Goal: Browse casually: Explore the website without a specific task or goal

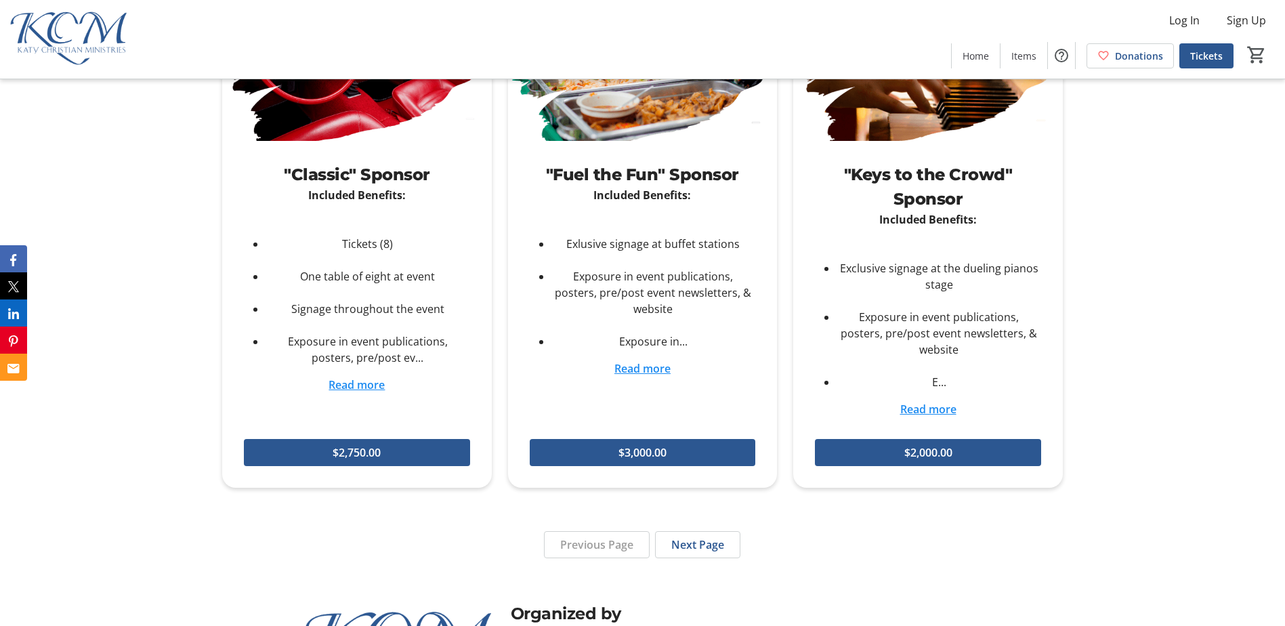
scroll to position [3061, 0]
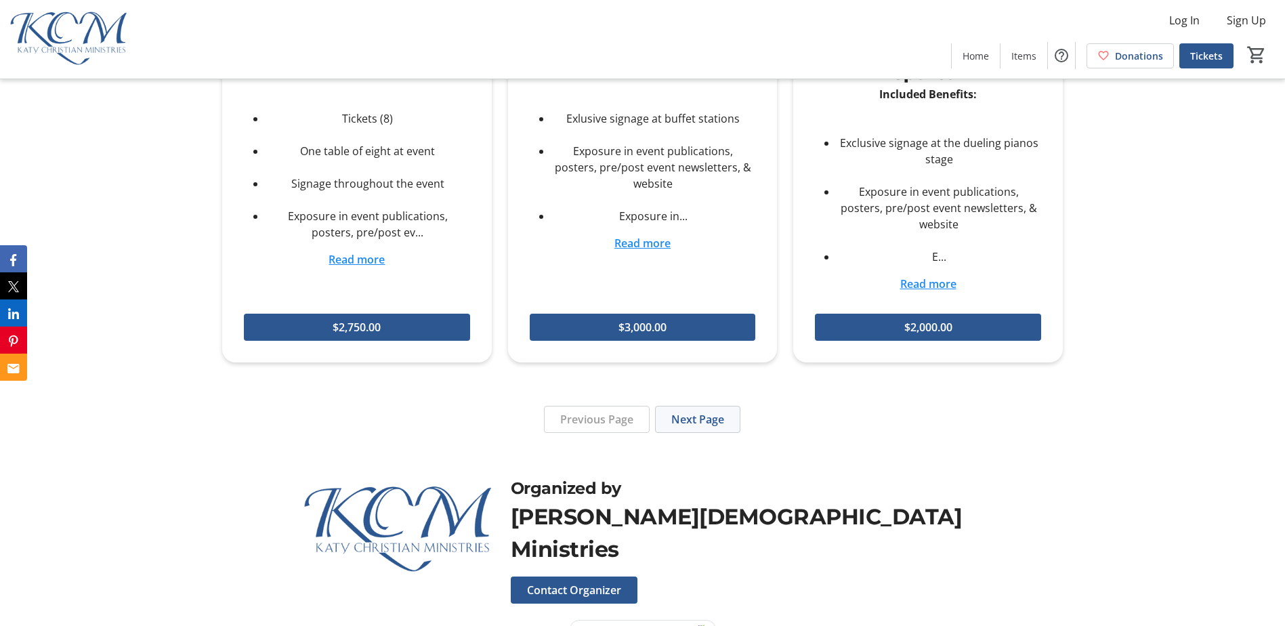
click at [700, 411] on span "Next Page" at bounding box center [697, 419] width 53 height 16
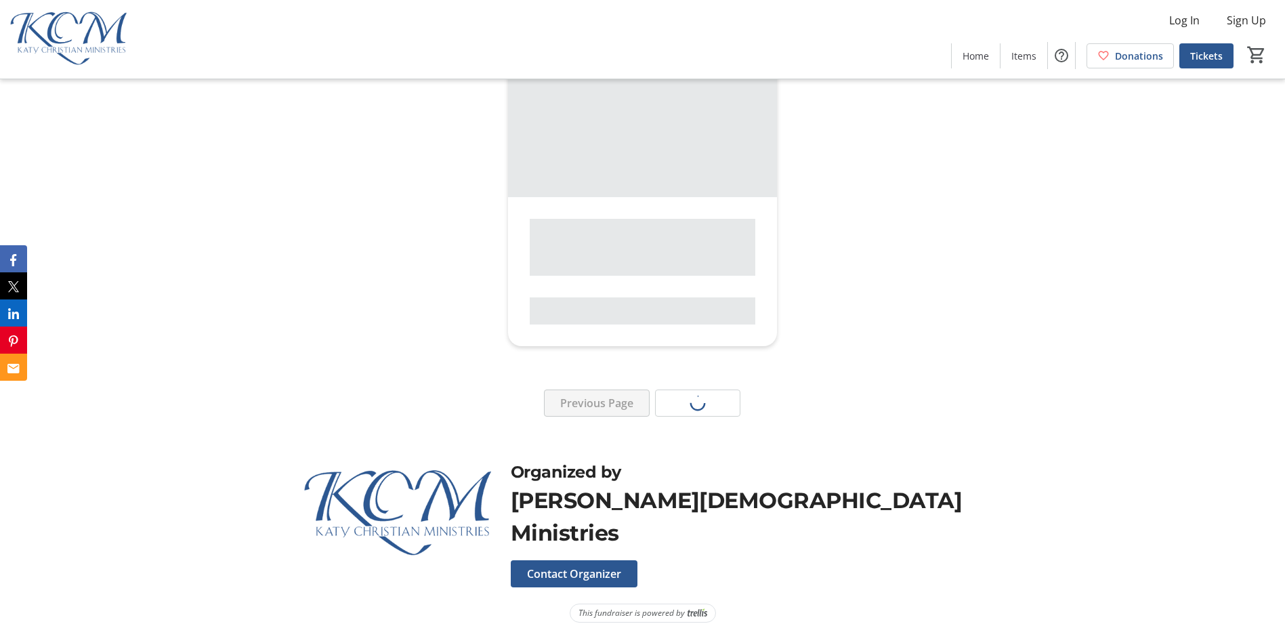
scroll to position [2498, 0]
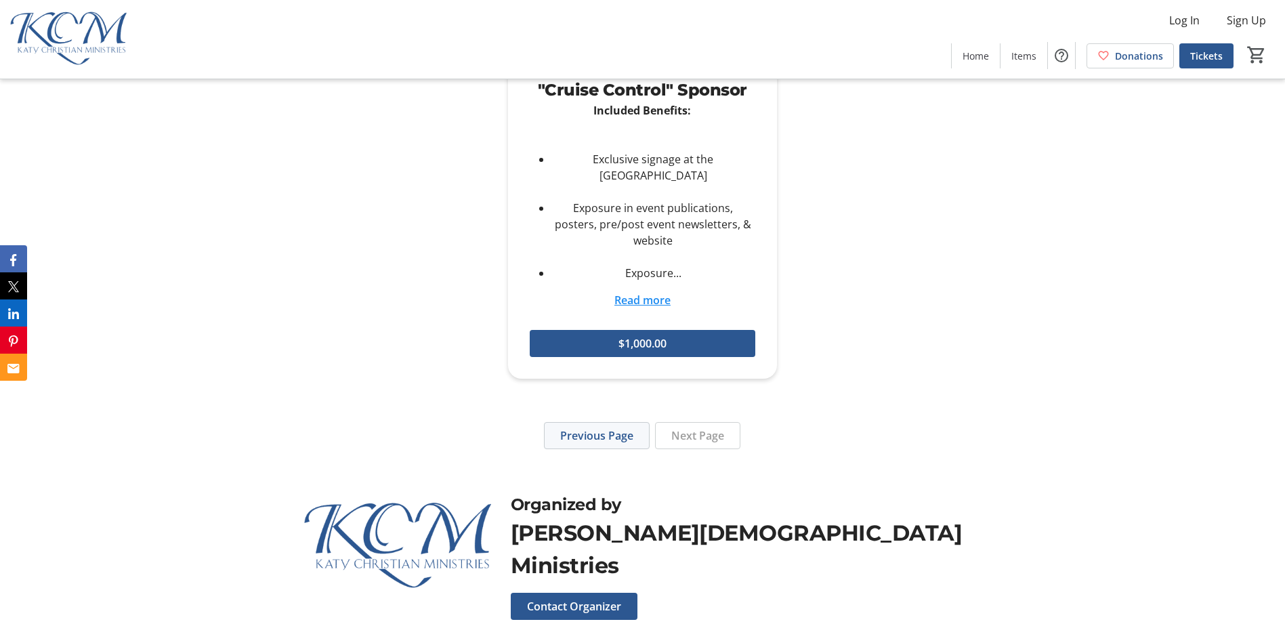
drag, startPoint x: 618, startPoint y: 400, endPoint x: 633, endPoint y: 398, distance: 15.0
click at [621, 427] on span "Previous Page" at bounding box center [596, 435] width 73 height 16
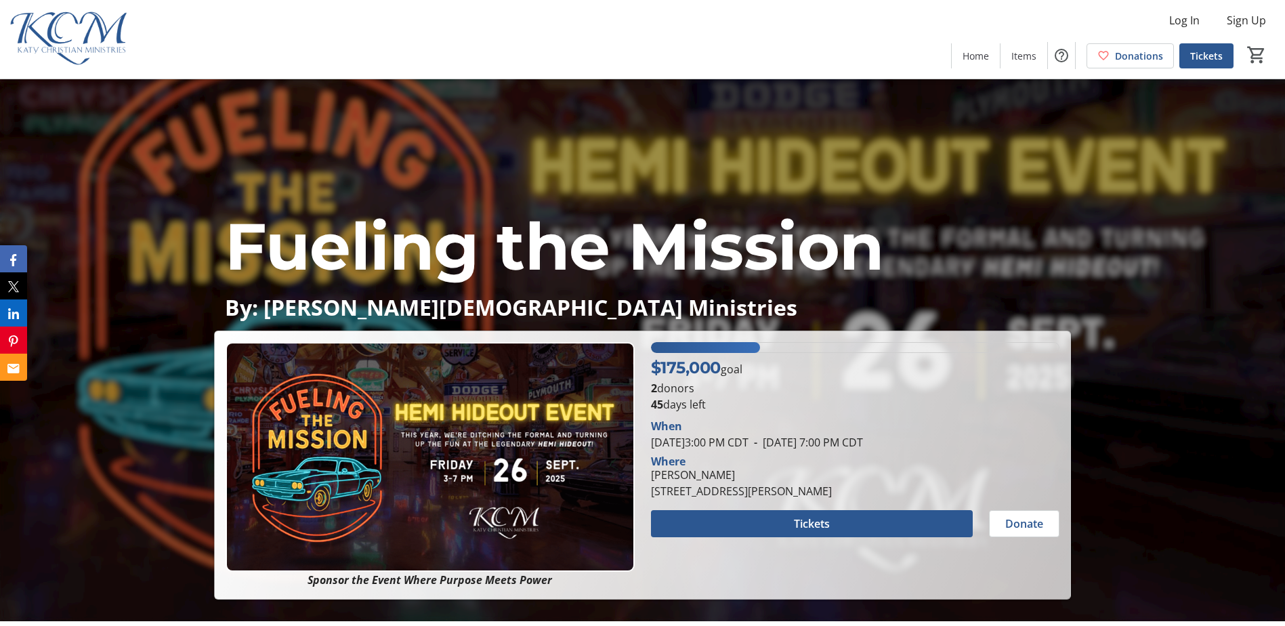
scroll to position [0, 0]
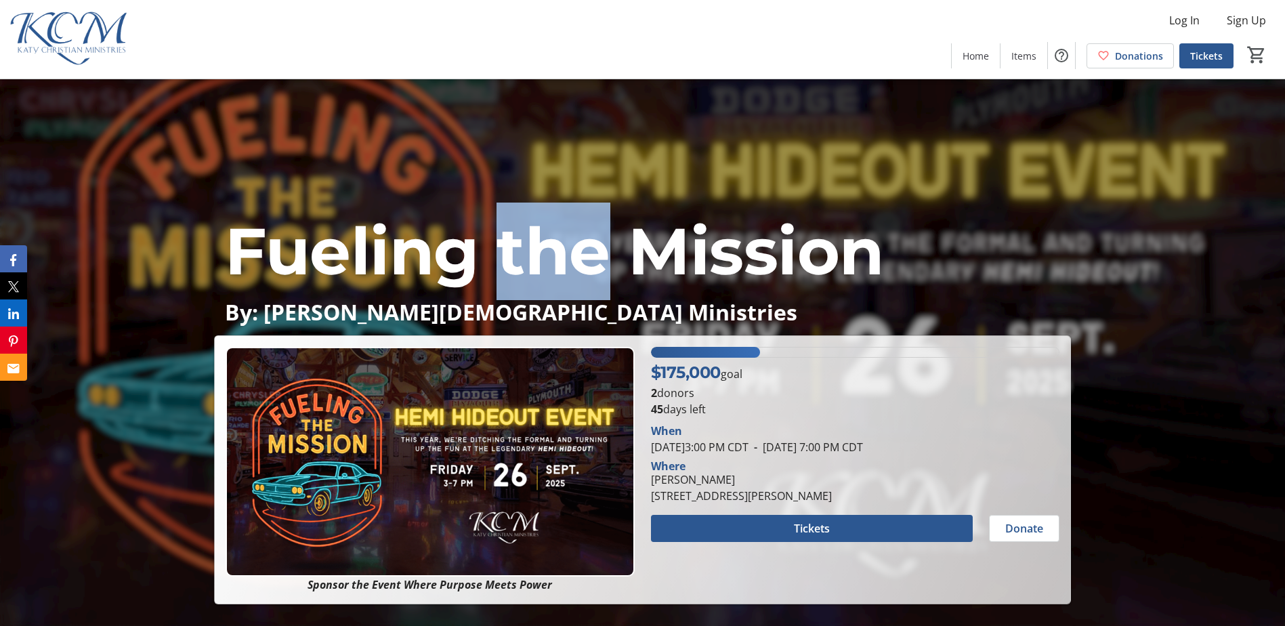
drag, startPoint x: 501, startPoint y: 263, endPoint x: 605, endPoint y: 257, distance: 104.5
click at [605, 257] on span "Fueling the Mission" at bounding box center [554, 250] width 659 height 79
drag, startPoint x: 605, startPoint y: 257, endPoint x: 541, endPoint y: 254, distance: 63.8
click at [541, 254] on span "Fueling the Mission" at bounding box center [554, 250] width 659 height 79
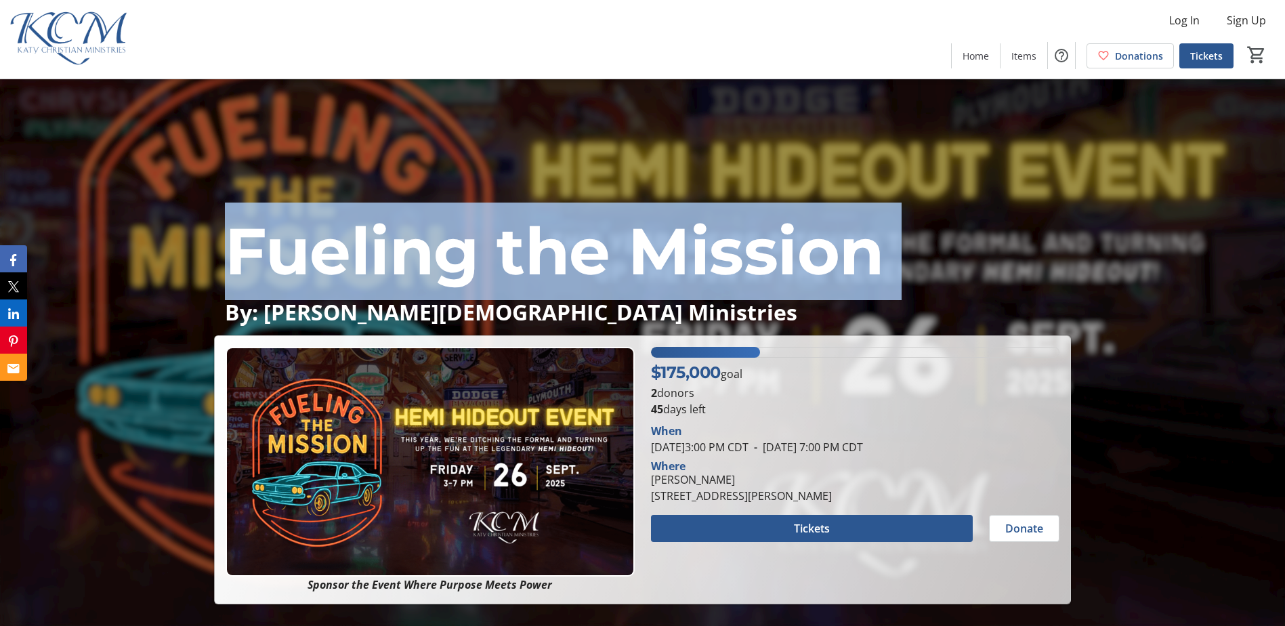
click at [541, 254] on span "Fueling the Mission" at bounding box center [554, 250] width 659 height 79
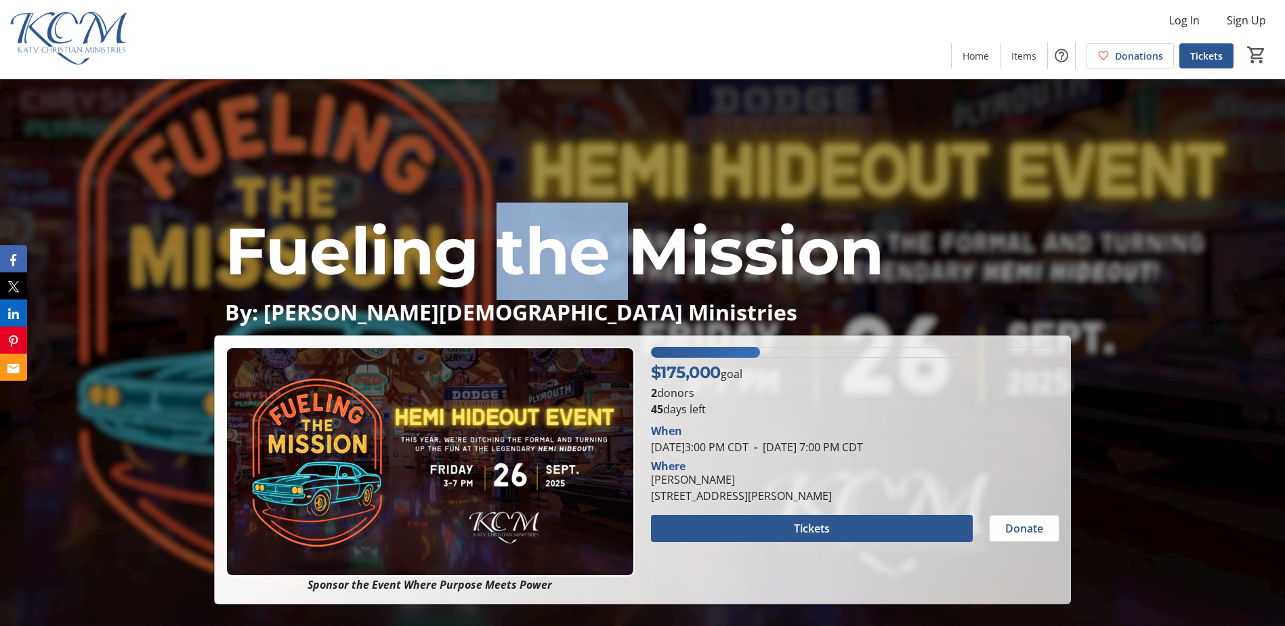
click at [541, 254] on span "Fueling the Mission" at bounding box center [554, 250] width 659 height 79
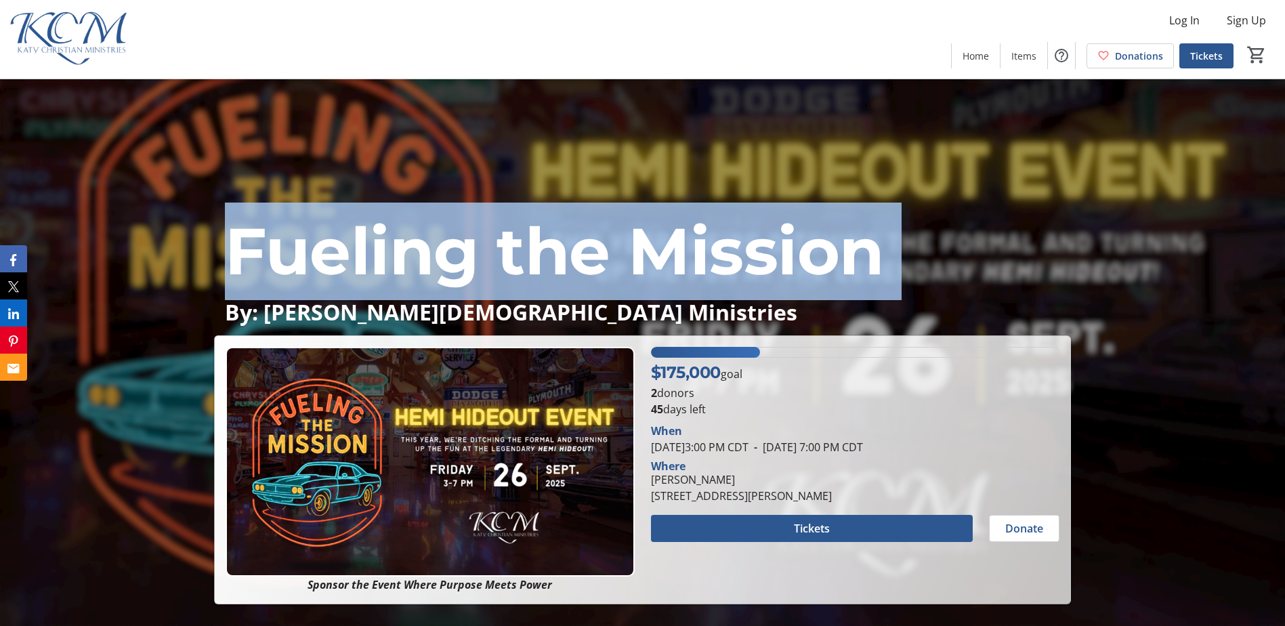
click at [541, 254] on span "Fueling the Mission" at bounding box center [554, 250] width 659 height 79
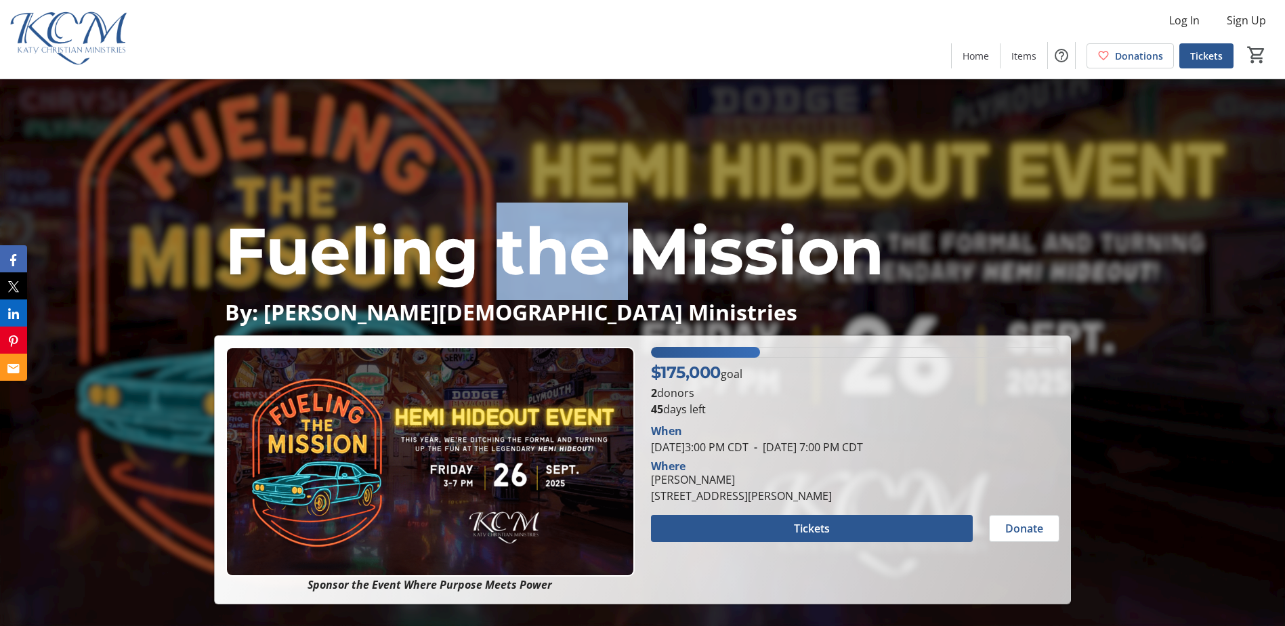
click at [541, 254] on span "Fueling the Mission" at bounding box center [554, 250] width 659 height 79
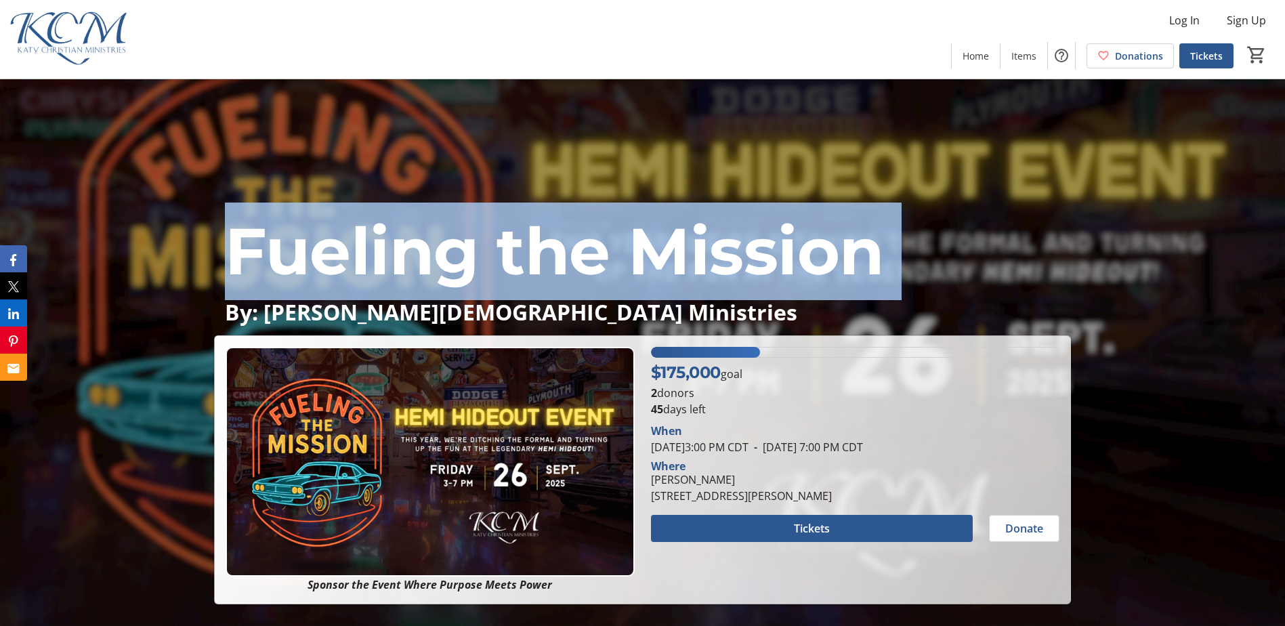
click at [541, 254] on span "Fueling the Mission" at bounding box center [554, 250] width 659 height 79
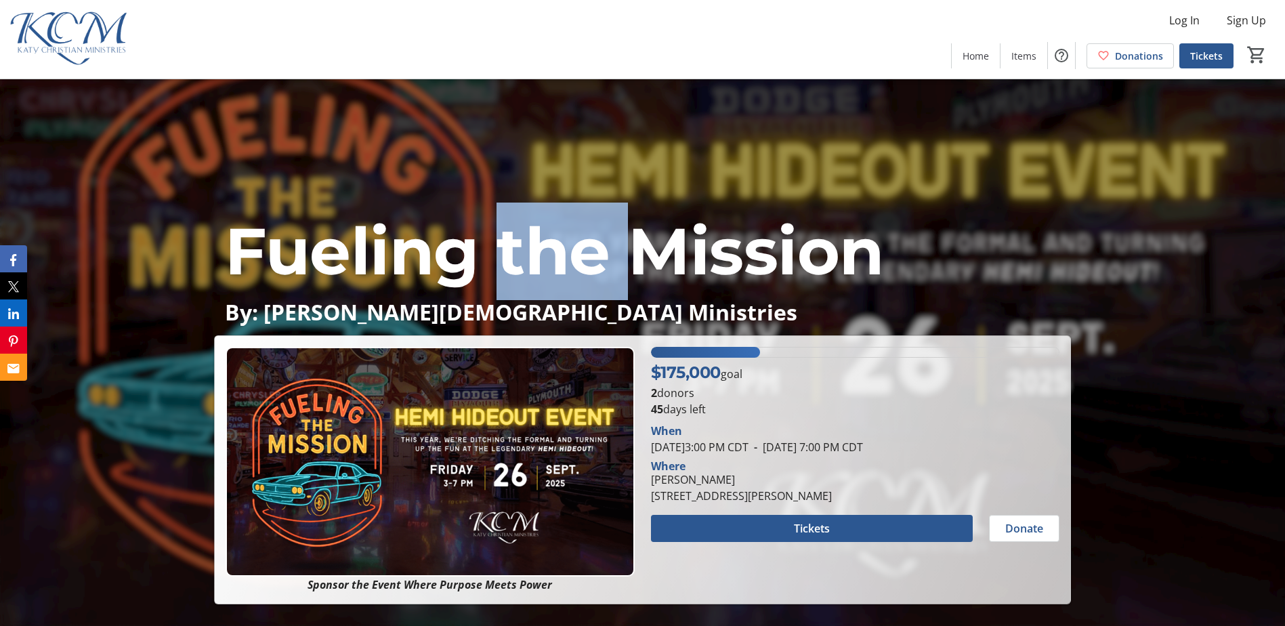
click at [541, 254] on span "Fueling the Mission" at bounding box center [554, 250] width 659 height 79
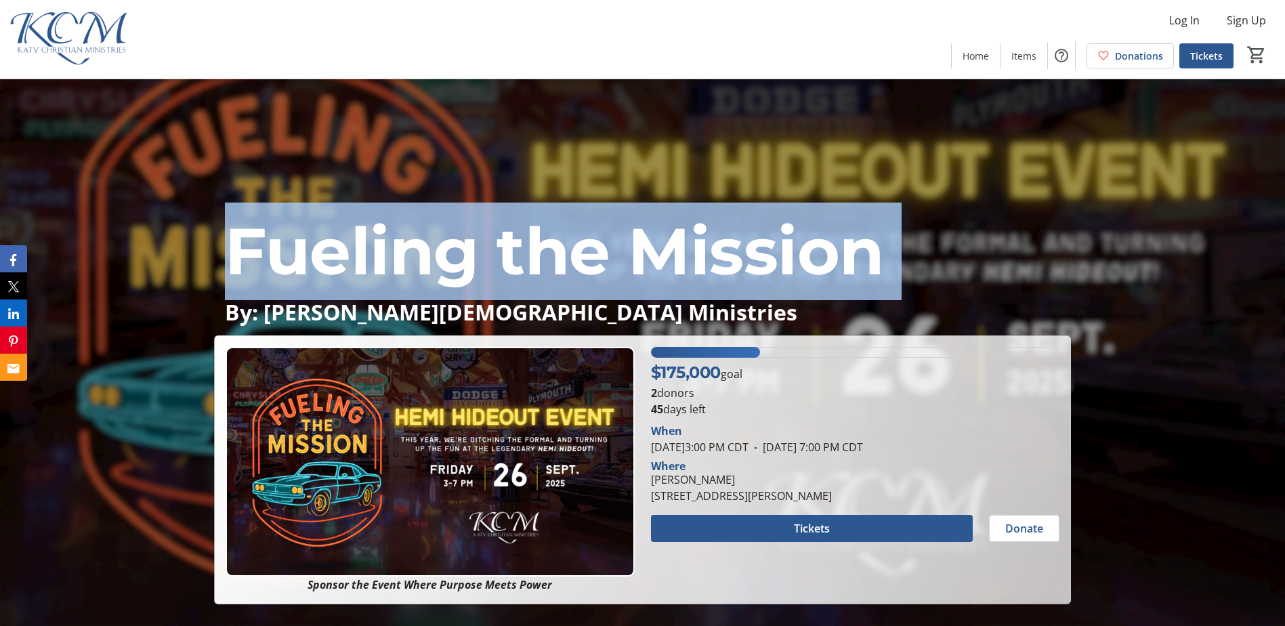
click at [541, 254] on span "Fueling the Mission" at bounding box center [554, 250] width 659 height 79
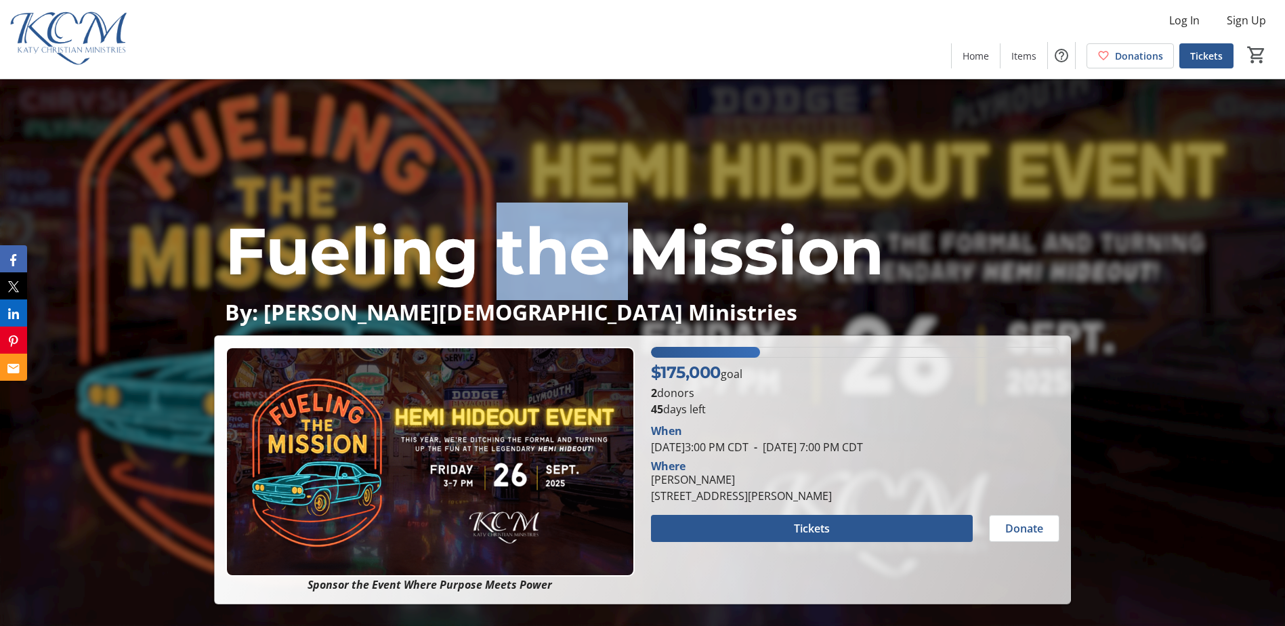
click at [541, 254] on span "Fueling the Mission" at bounding box center [554, 250] width 659 height 79
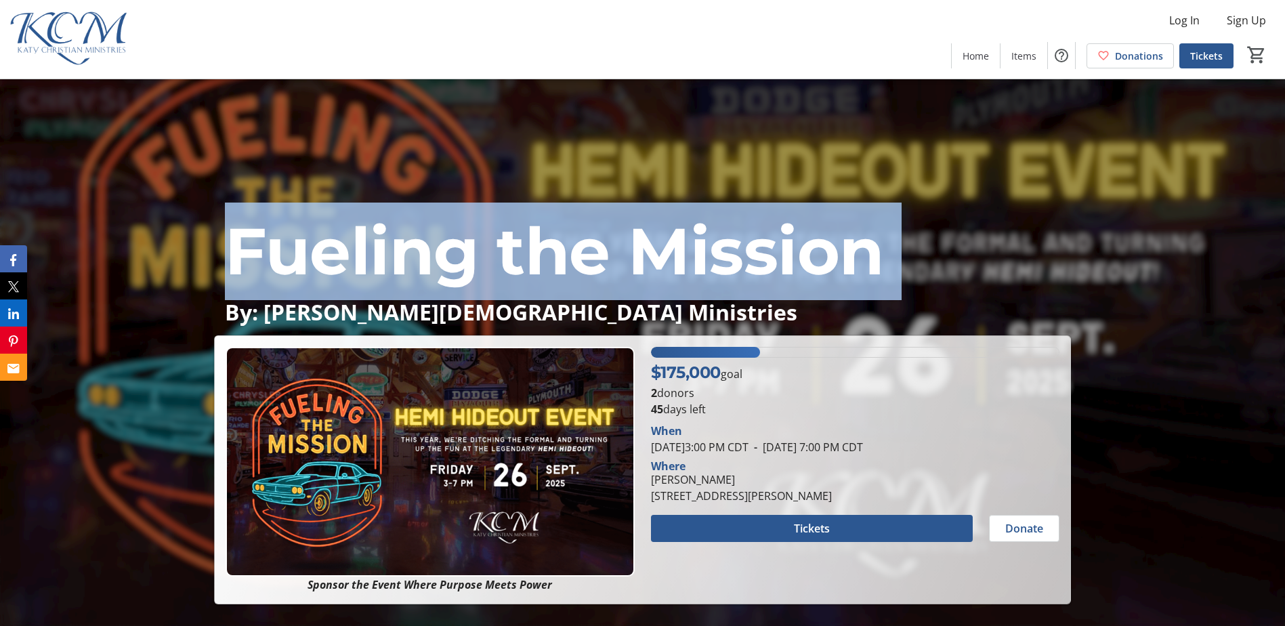
click at [541, 254] on span "Fueling the Mission" at bounding box center [554, 250] width 659 height 79
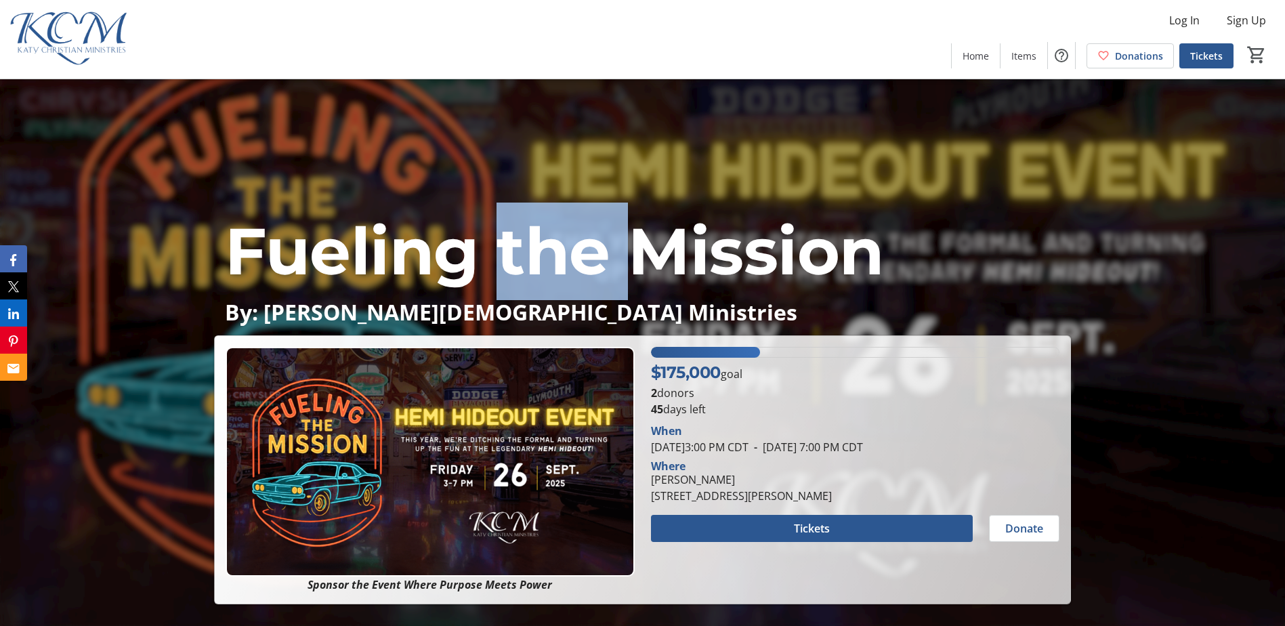
click at [541, 254] on span "Fueling the Mission" at bounding box center [554, 250] width 659 height 79
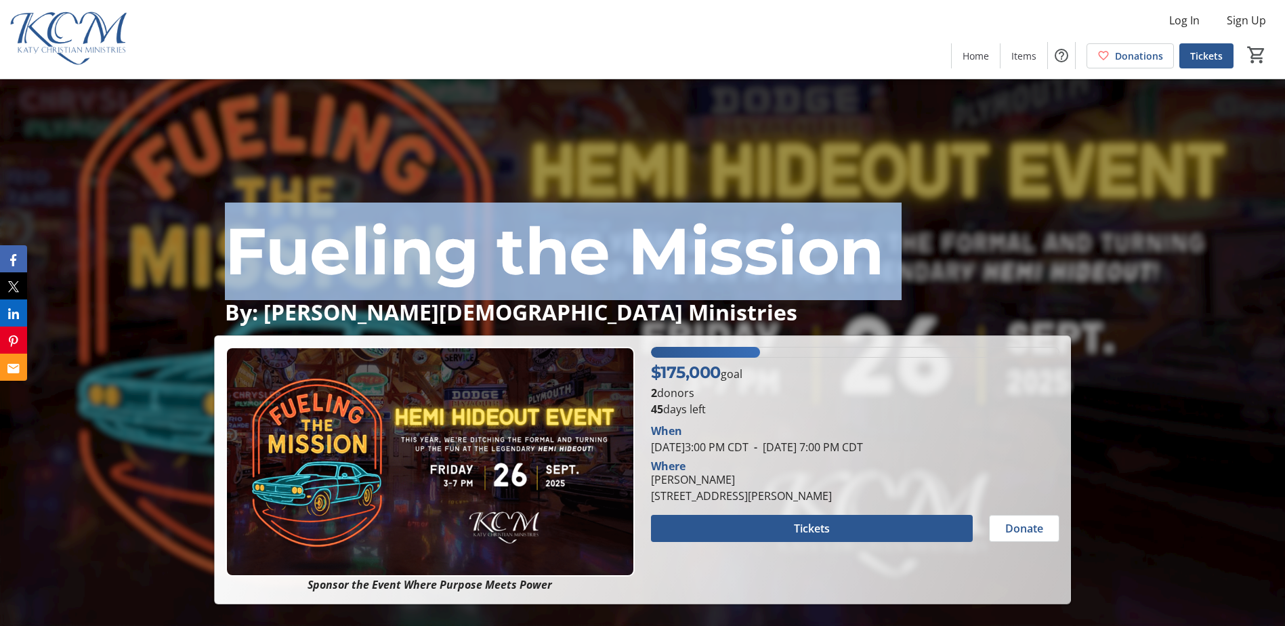
click at [541, 254] on span "Fueling the Mission" at bounding box center [554, 250] width 659 height 79
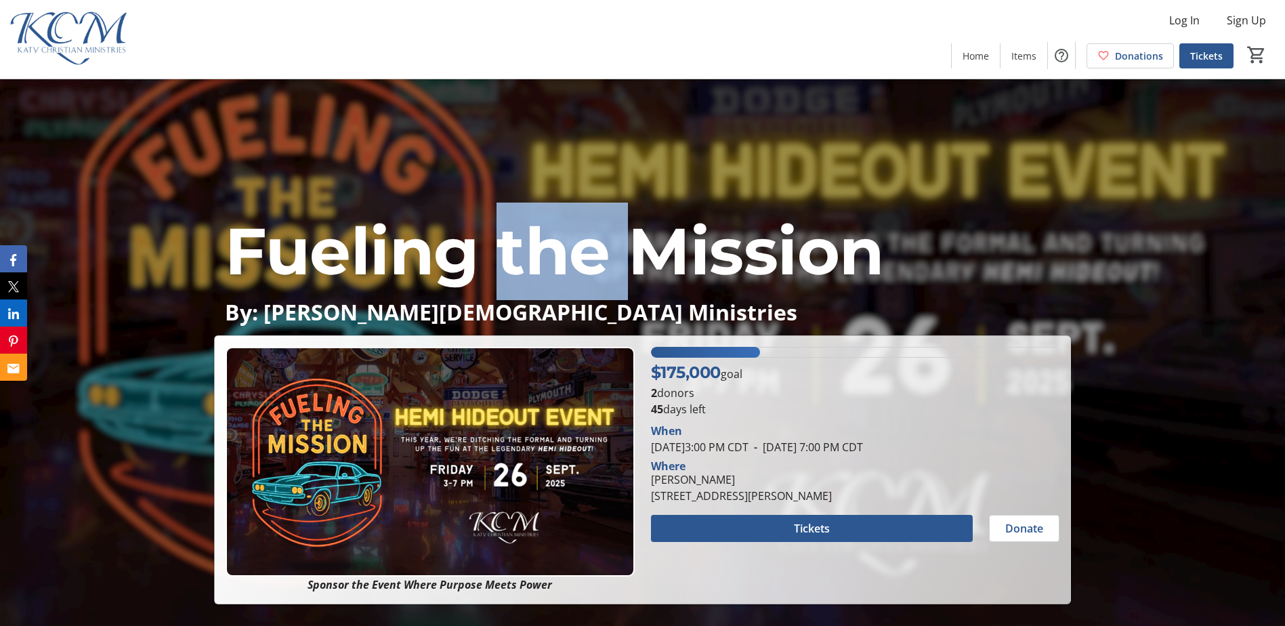
click at [541, 254] on span "Fueling the Mission" at bounding box center [554, 250] width 659 height 79
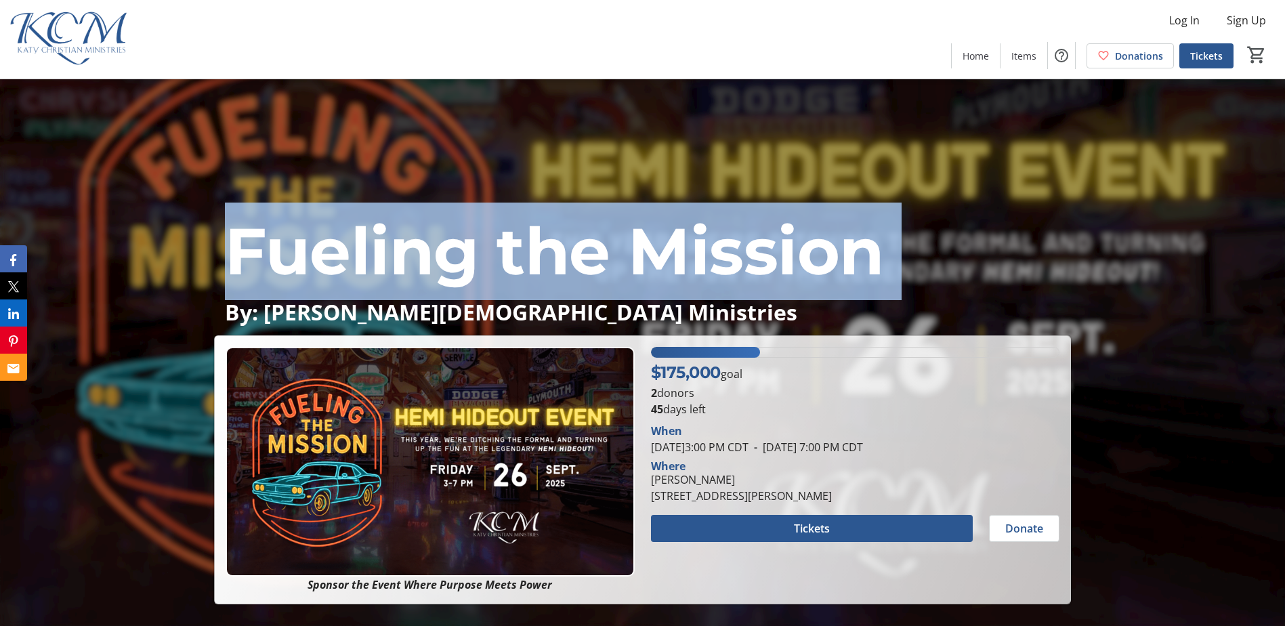
click at [541, 254] on span "Fueling the Mission" at bounding box center [554, 250] width 659 height 79
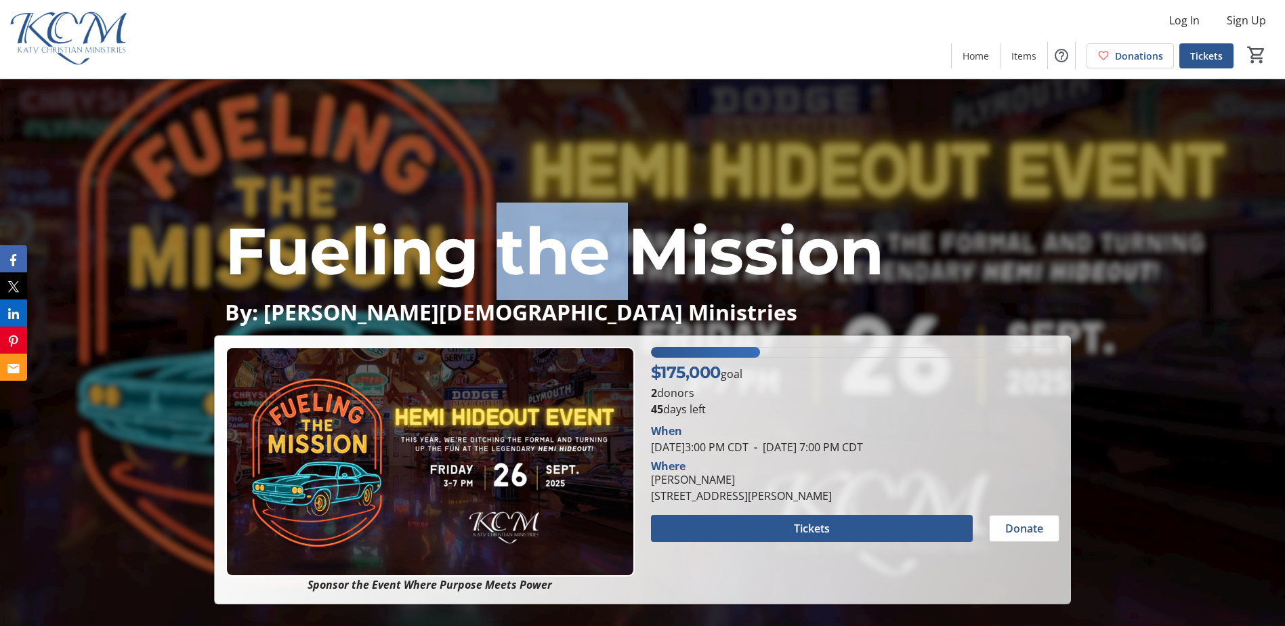
click at [541, 254] on span "Fueling the Mission" at bounding box center [554, 250] width 659 height 79
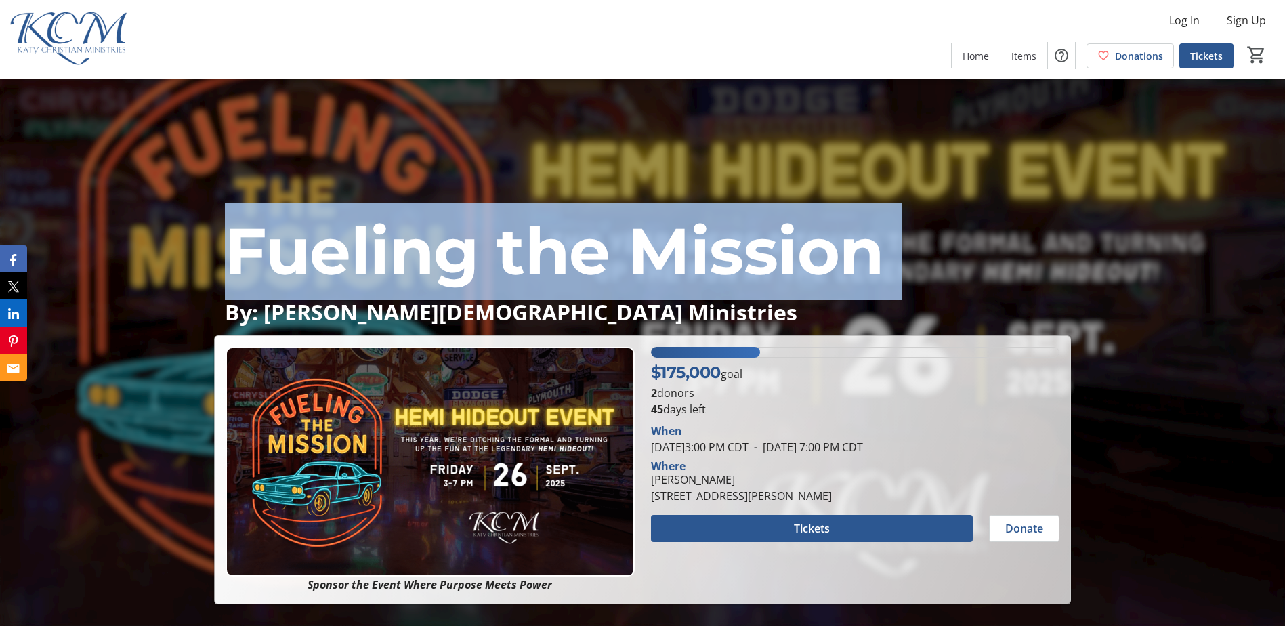
click at [541, 254] on span "Fueling the Mission" at bounding box center [554, 250] width 659 height 79
